Goal: Check status: Check status

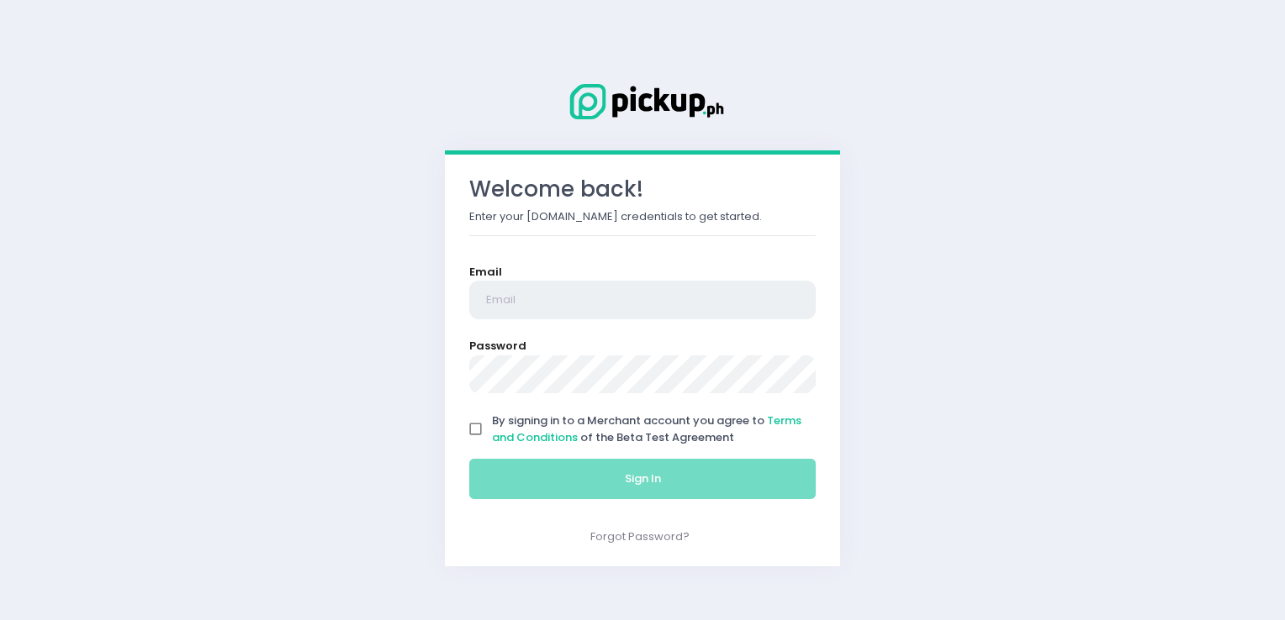
click at [629, 299] on input "email" at bounding box center [642, 300] width 346 height 39
type input "[EMAIL_ADDRESS][DOMAIN_NAME]"
click at [474, 420] on input "By signing in to a Merchant account you agree to Terms and Conditions of the Be…" at bounding box center [476, 430] width 32 height 32
checkbox input "true"
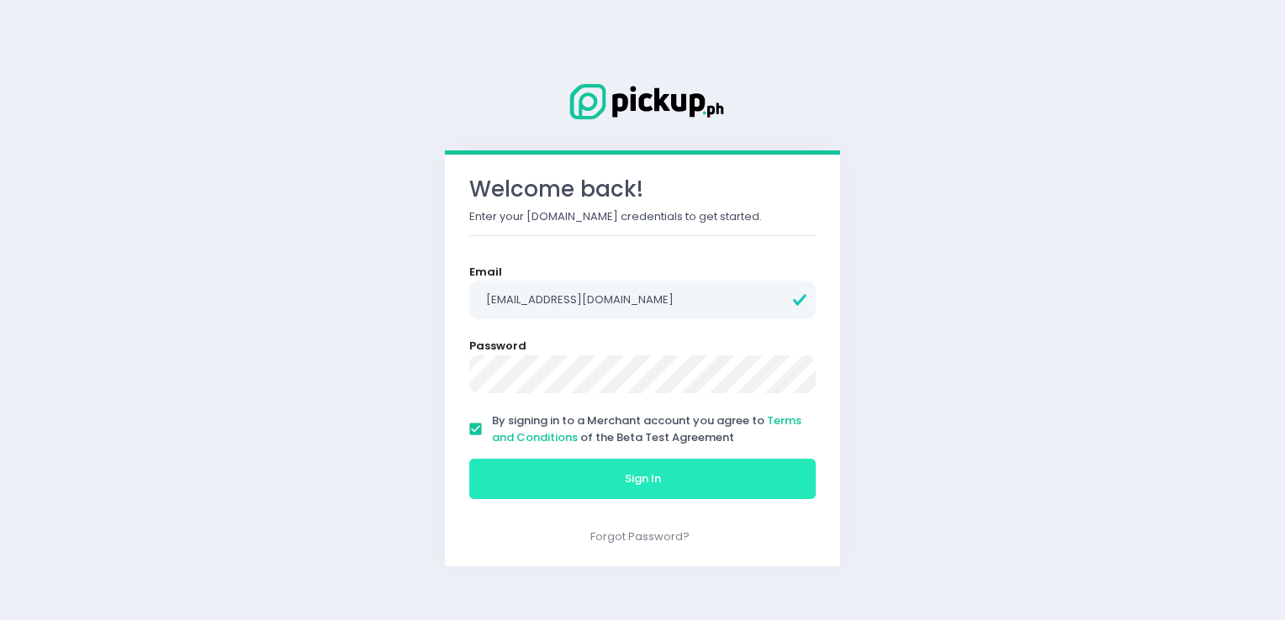
click at [547, 472] on button "Sign In" at bounding box center [642, 479] width 346 height 40
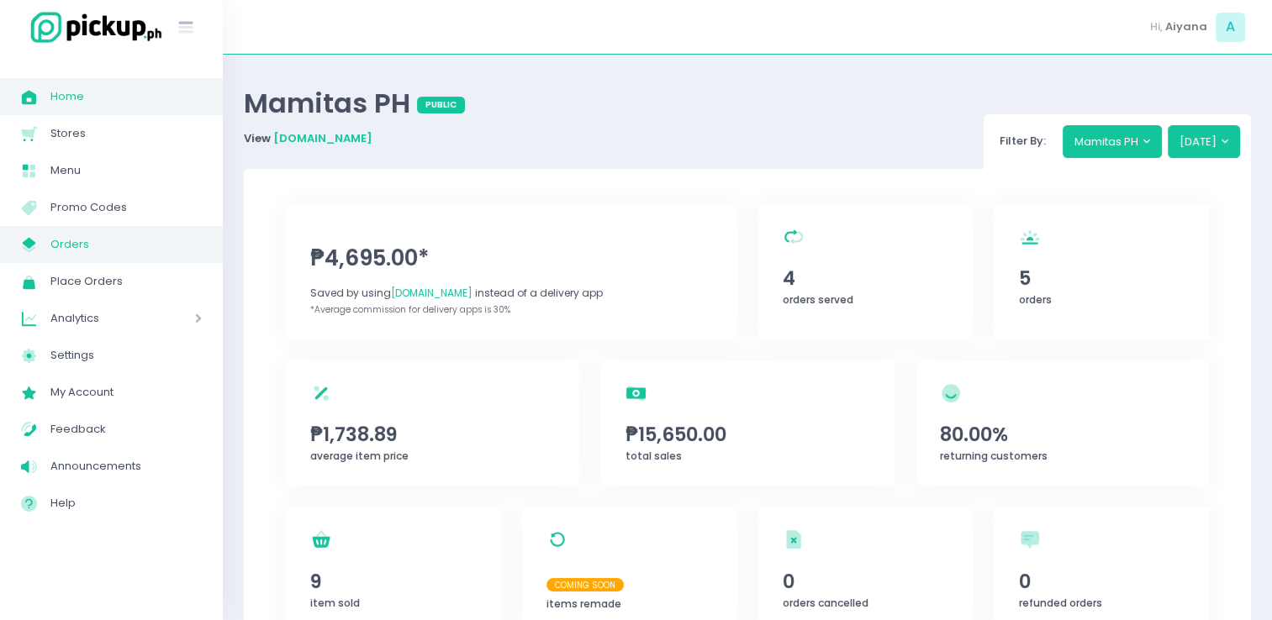
click at [69, 235] on span "Orders" at bounding box center [125, 245] width 151 height 22
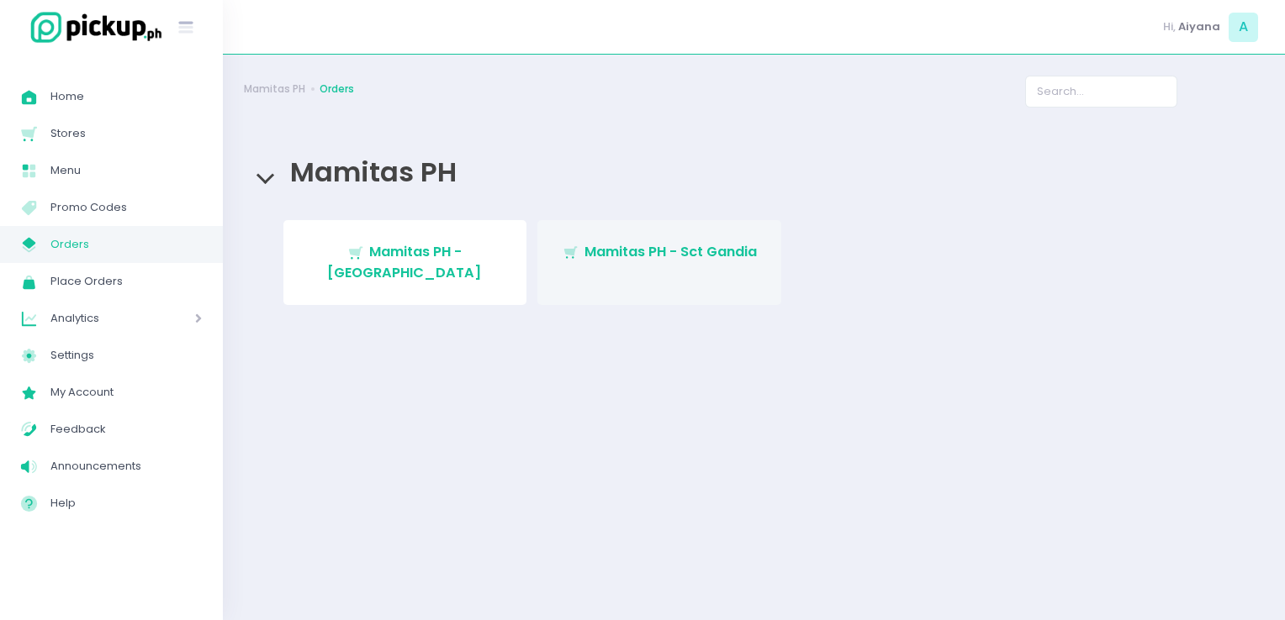
click at [572, 256] on icon at bounding box center [569, 250] width 13 height 9
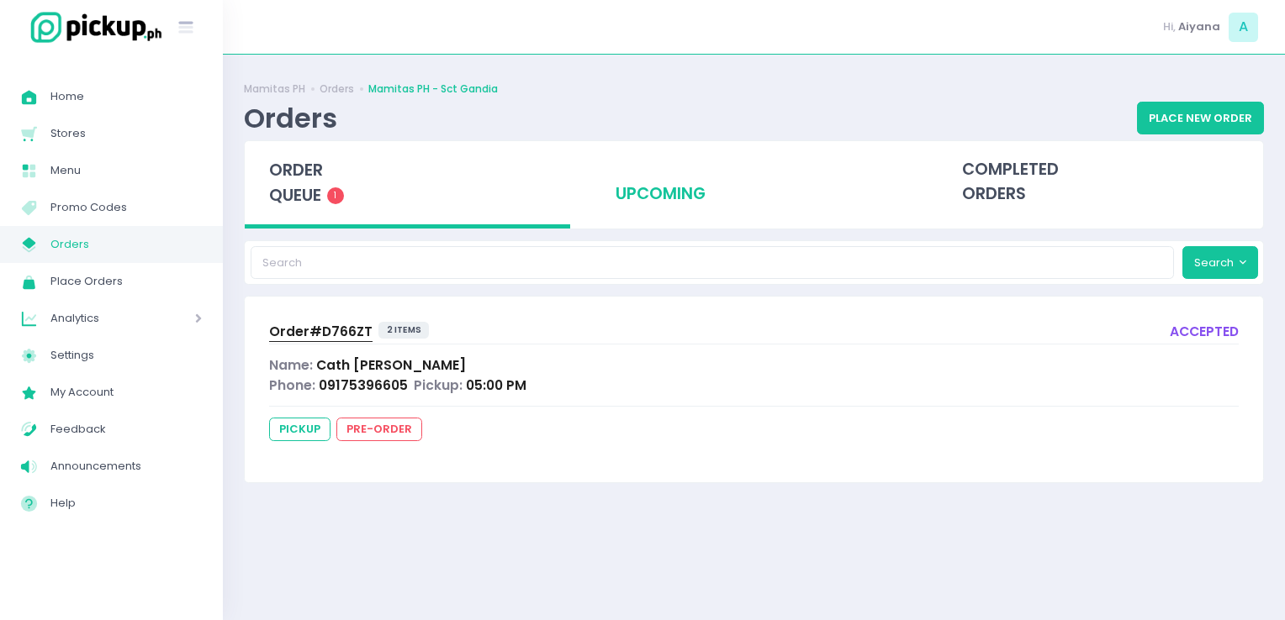
click at [634, 197] on div "upcoming" at bounding box center [753, 182] width 325 height 82
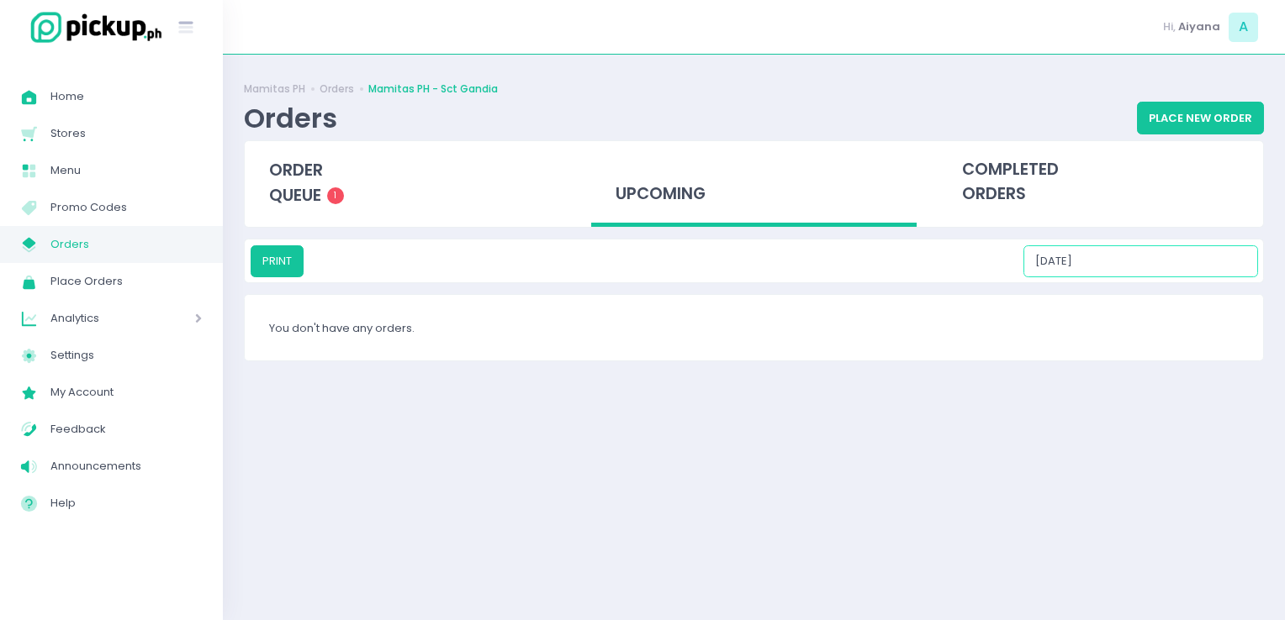
click at [1129, 267] on input "[DATE]" at bounding box center [1140, 261] width 235 height 32
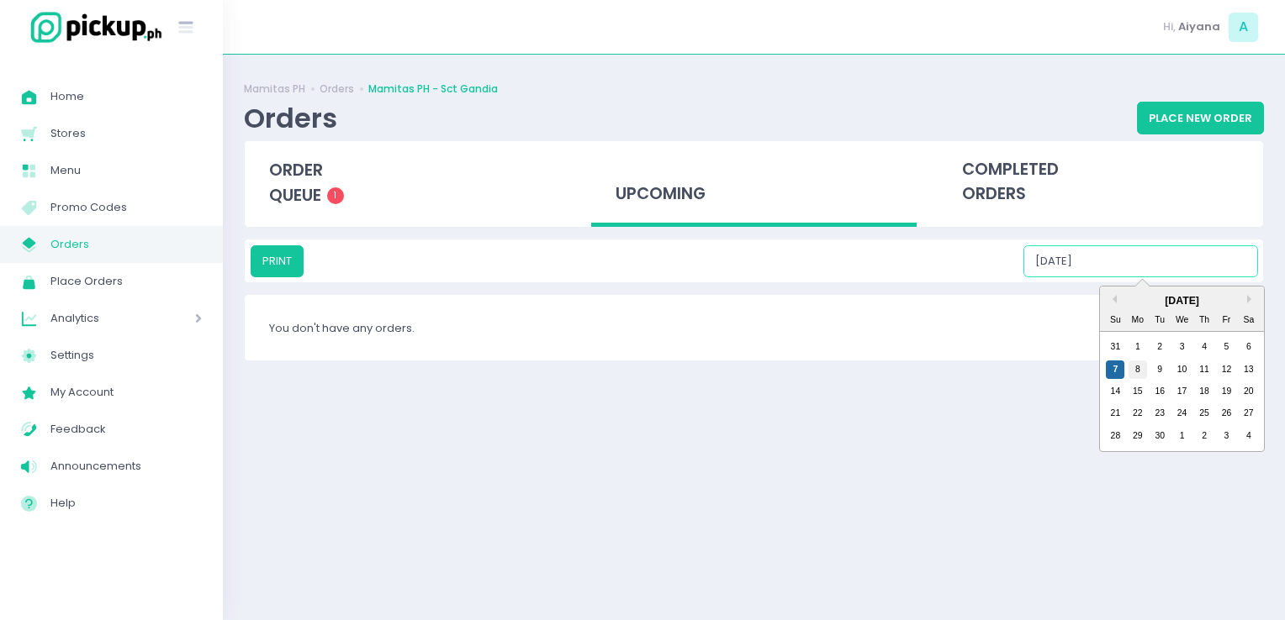
click at [1144, 372] on div "8" at bounding box center [1137, 370] width 18 height 18
click at [1130, 249] on input "[DATE]" at bounding box center [1140, 261] width 235 height 32
click at [1163, 368] on div "9" at bounding box center [1159, 370] width 18 height 18
click at [1146, 257] on input "[DATE]" at bounding box center [1140, 261] width 235 height 32
click at [1184, 361] on div "10" at bounding box center [1182, 370] width 18 height 18
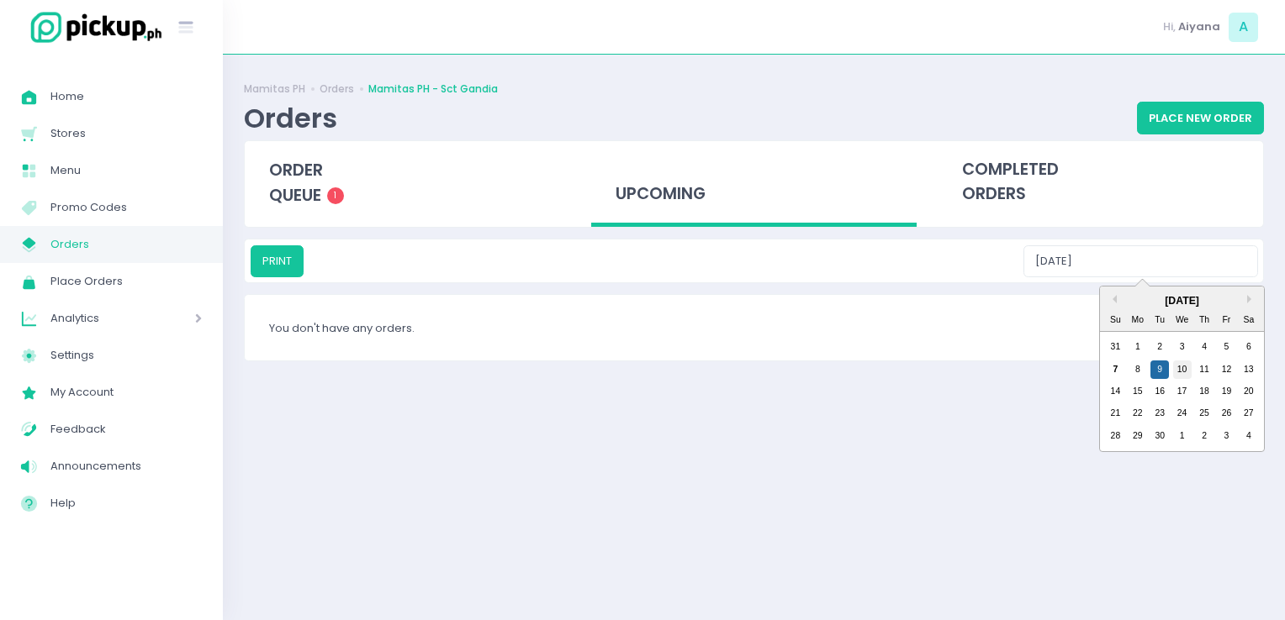
type input "09/10/2025"
